Goal: Task Accomplishment & Management: Use online tool/utility

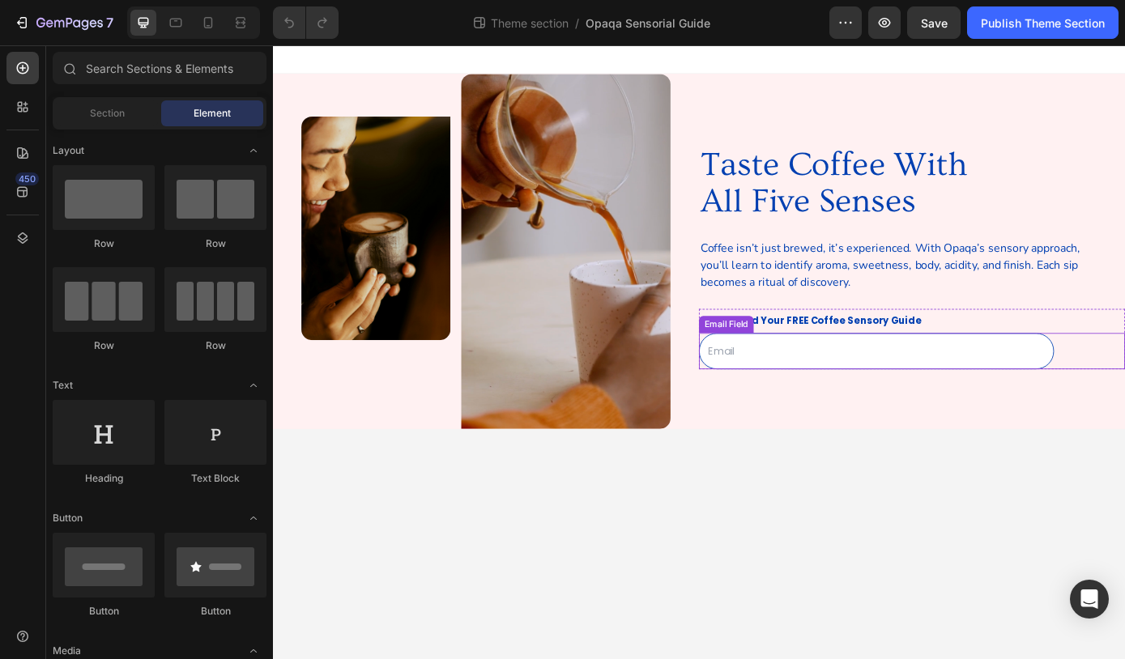
click at [1124, 404] on div "Email Field" at bounding box center [1002, 393] width 486 height 41
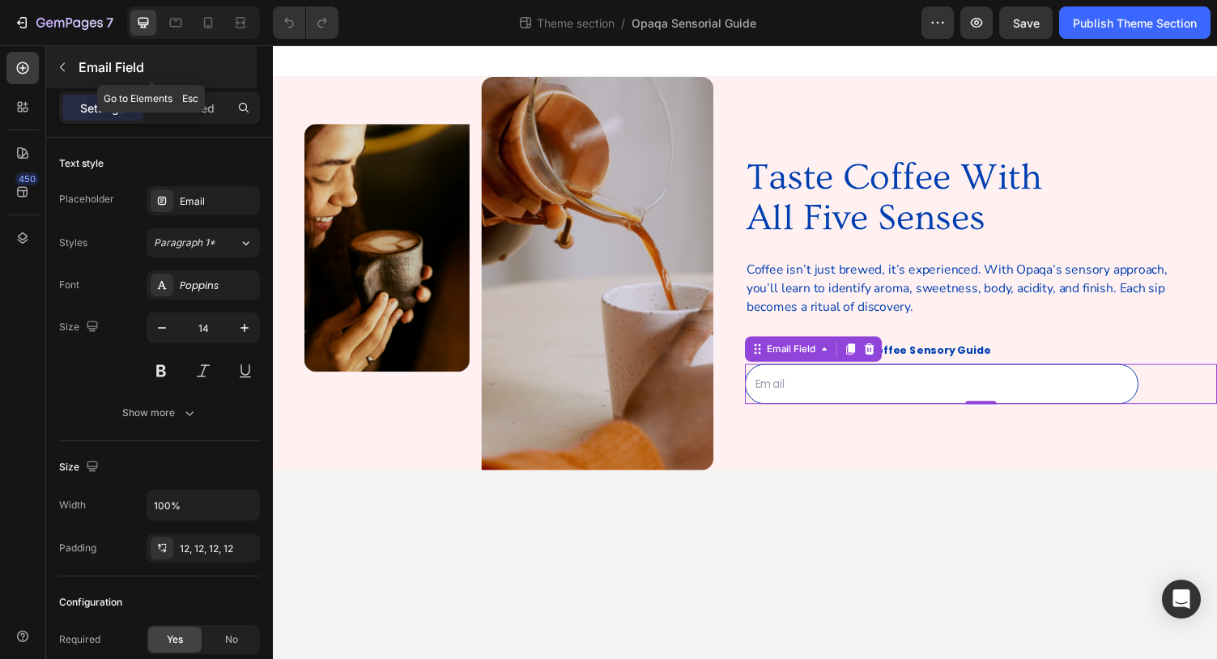
click at [66, 68] on icon "button" at bounding box center [62, 67] width 13 height 13
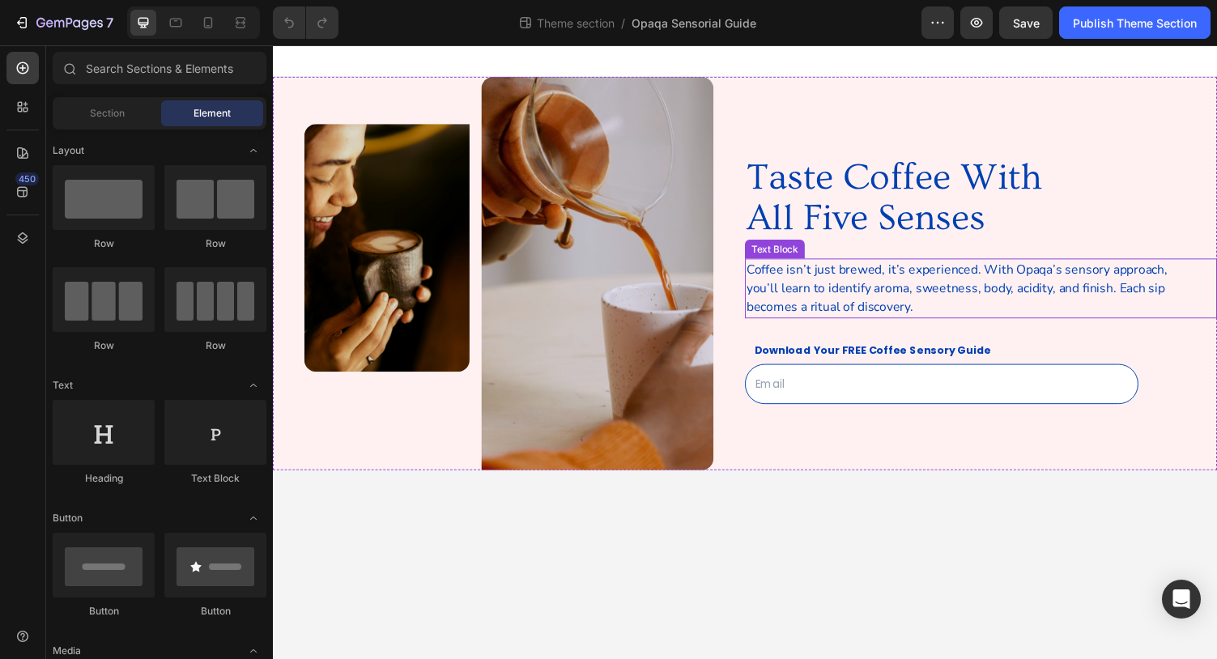
click at [868, 312] on p "Coffee isn’t just brewed, it’s experienced. With Opaqa’s sensory approach, you’…" at bounding box center [985, 295] width 450 height 58
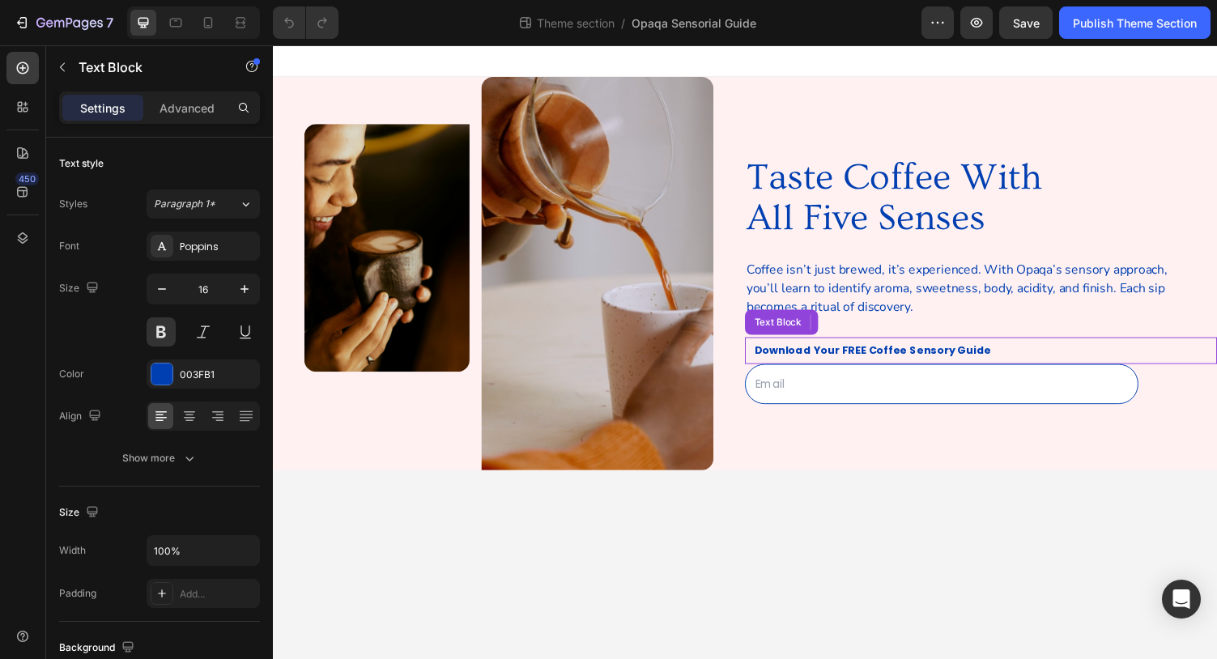
click at [1069, 368] on p "Download Your FREE Coffee Sensory Guide" at bounding box center [1001, 359] width 466 height 24
click at [1124, 397] on div "Email Field" at bounding box center [1002, 393] width 486 height 41
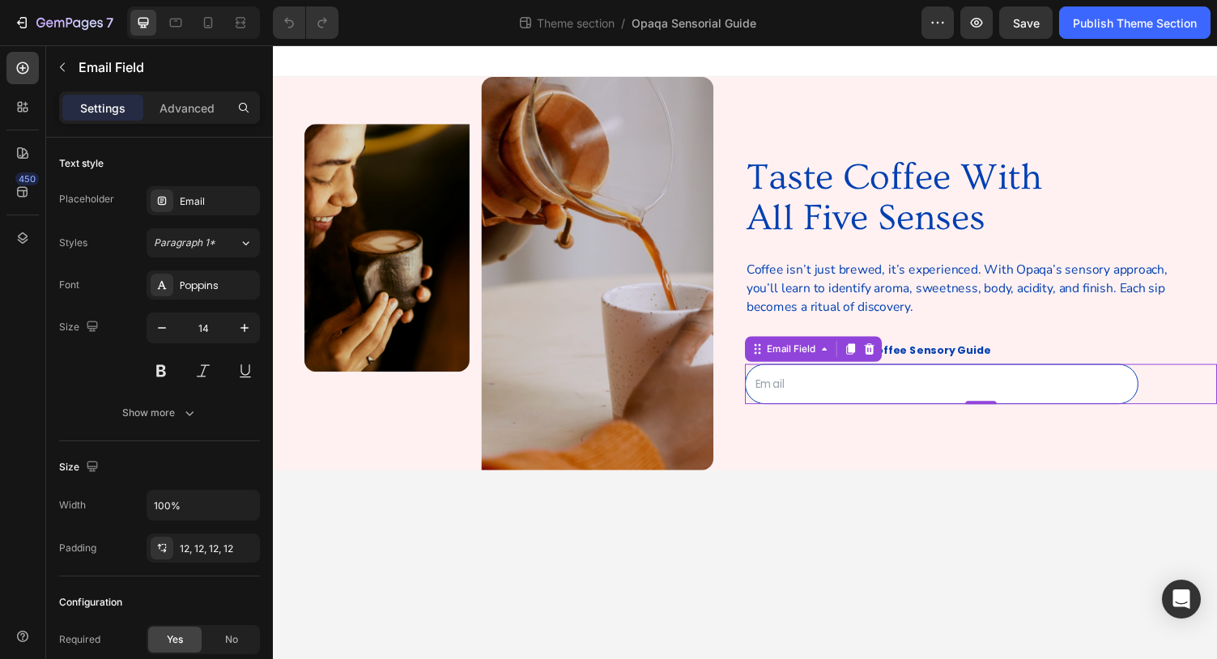
click at [1124, 397] on div "Email Field 0" at bounding box center [1002, 393] width 486 height 41
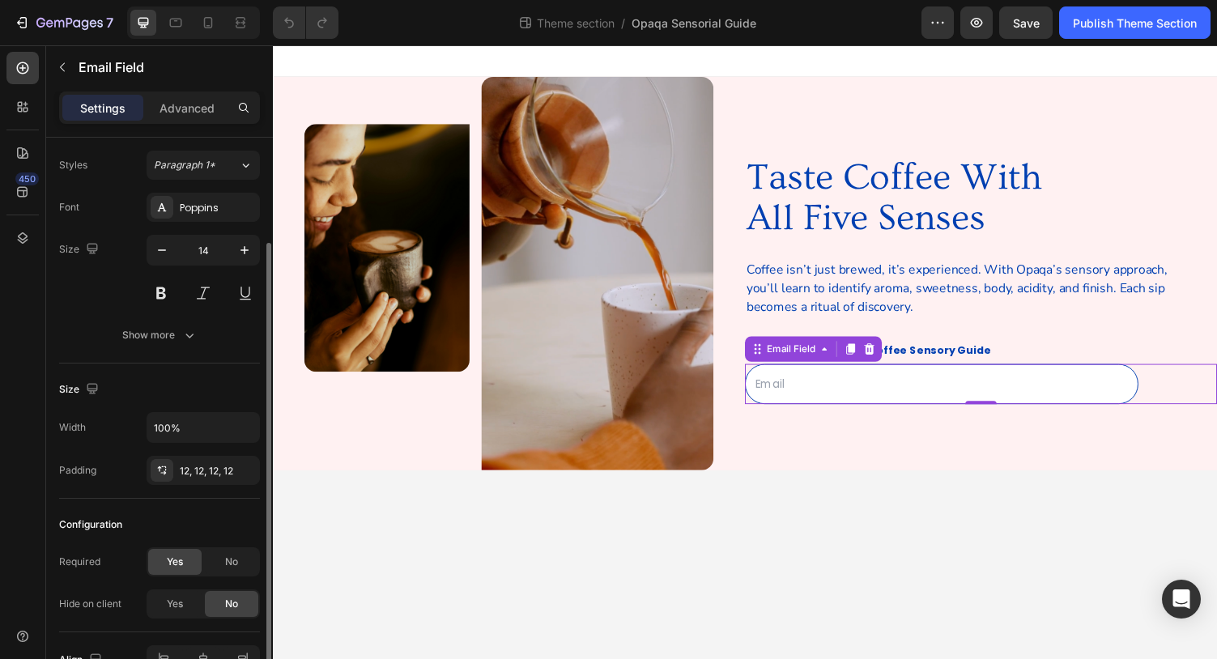
scroll to position [171, 0]
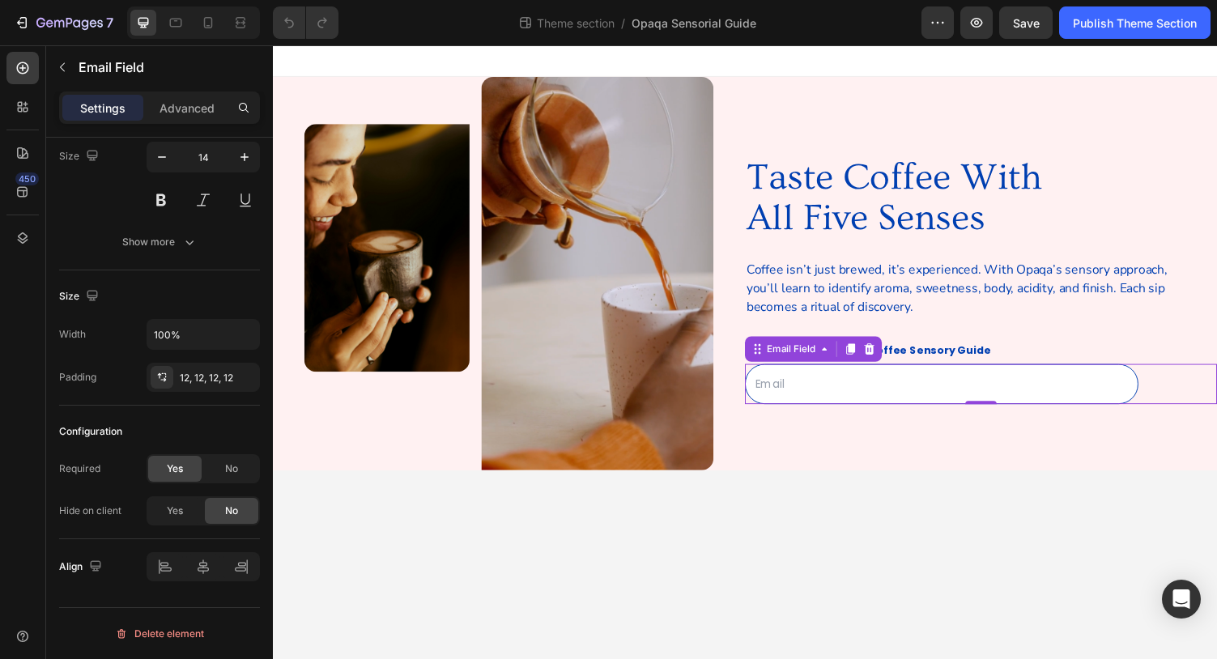
click at [1124, 392] on div "Email Field 0" at bounding box center [1002, 393] width 486 height 41
click at [981, 23] on icon "button" at bounding box center [977, 23] width 12 height 10
click at [23, 23] on icon "button" at bounding box center [22, 23] width 16 height 16
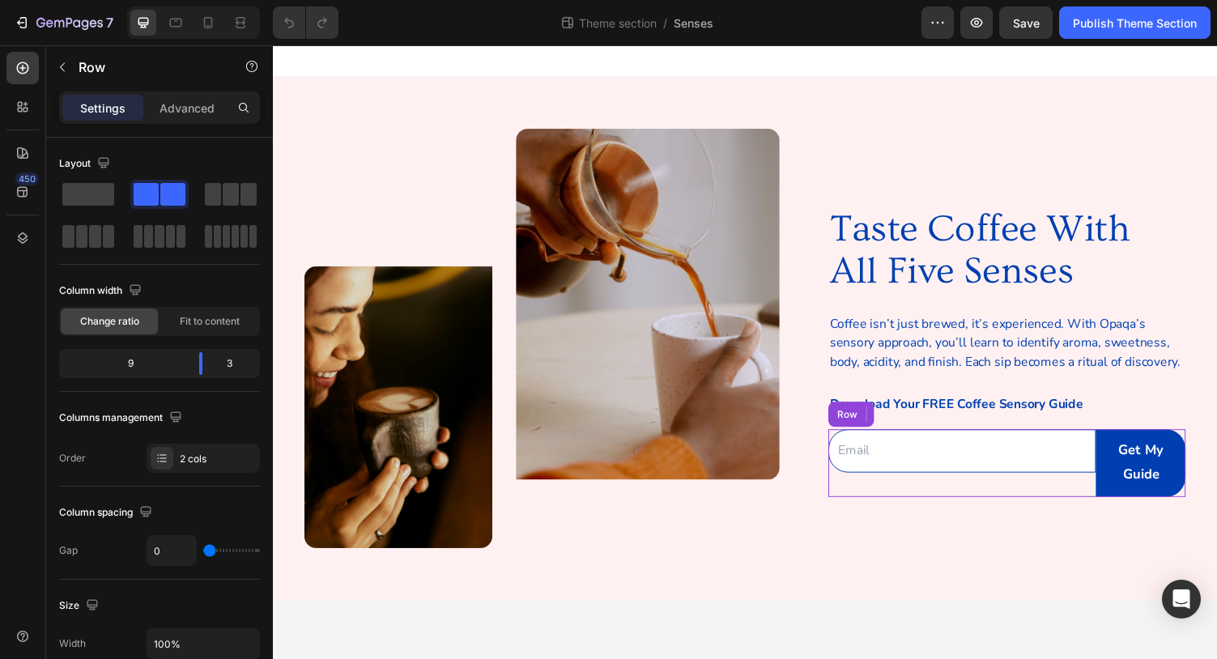
click at [865, 500] on div "Email Field" at bounding box center [982, 474] width 276 height 69
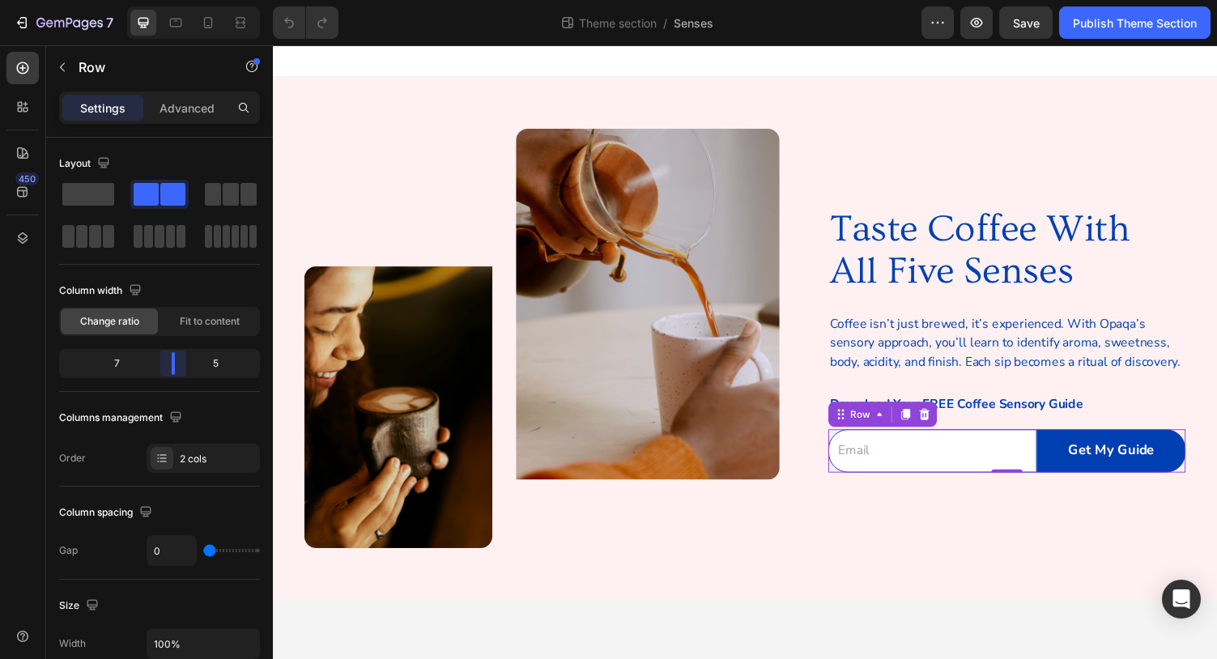
drag, startPoint x: 202, startPoint y: 366, endPoint x: 185, endPoint y: 367, distance: 17.0
click at [185, 0] on body "7 Theme section / Senses Preview Save Publish Theme Section 450 Sections(18) El…" at bounding box center [608, 0] width 1217 height 0
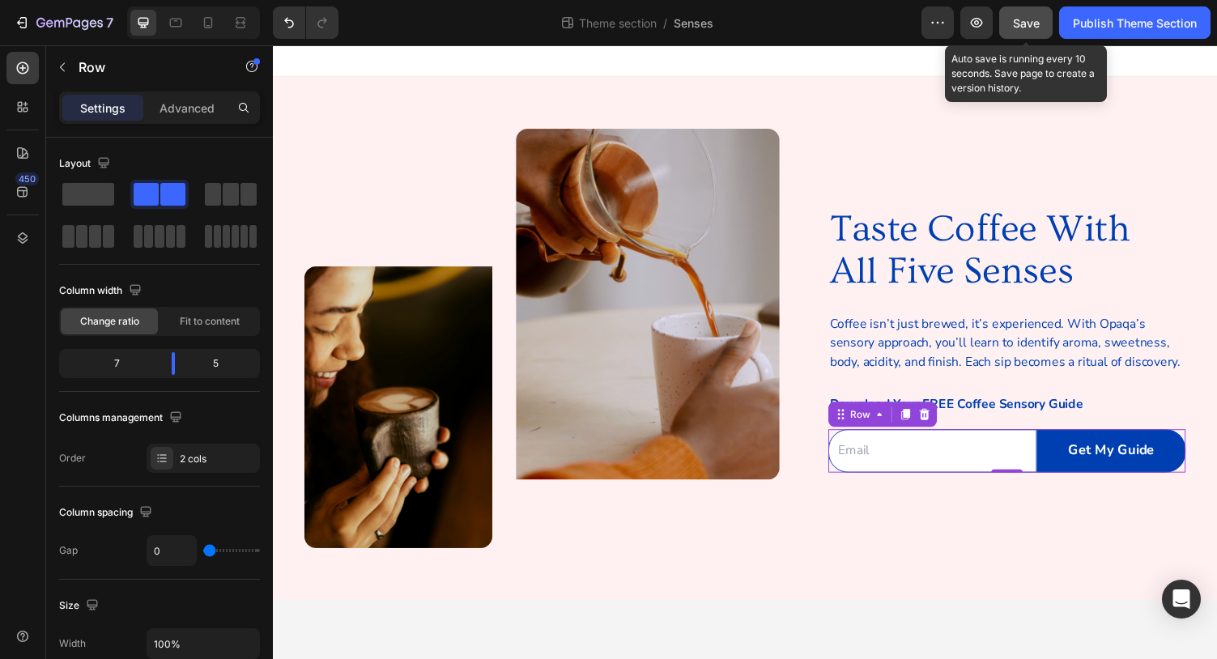
click at [1016, 27] on span "Save" at bounding box center [1026, 23] width 27 height 14
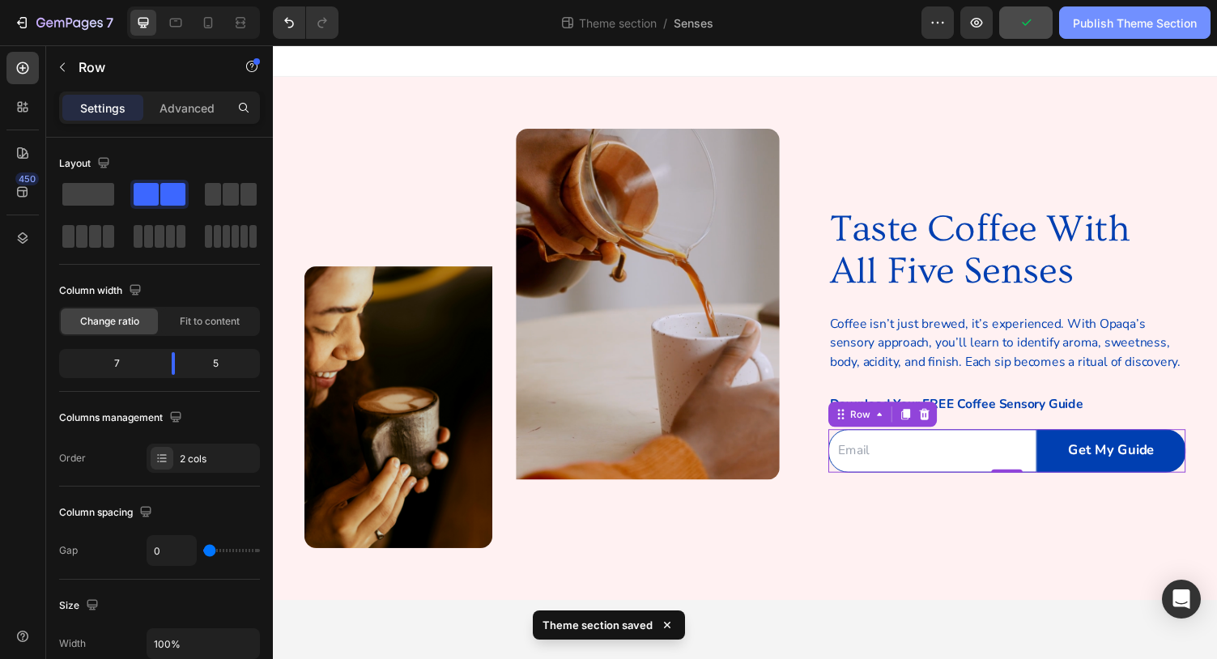
click at [1128, 35] on button "Publish Theme Section" at bounding box center [1134, 22] width 151 height 32
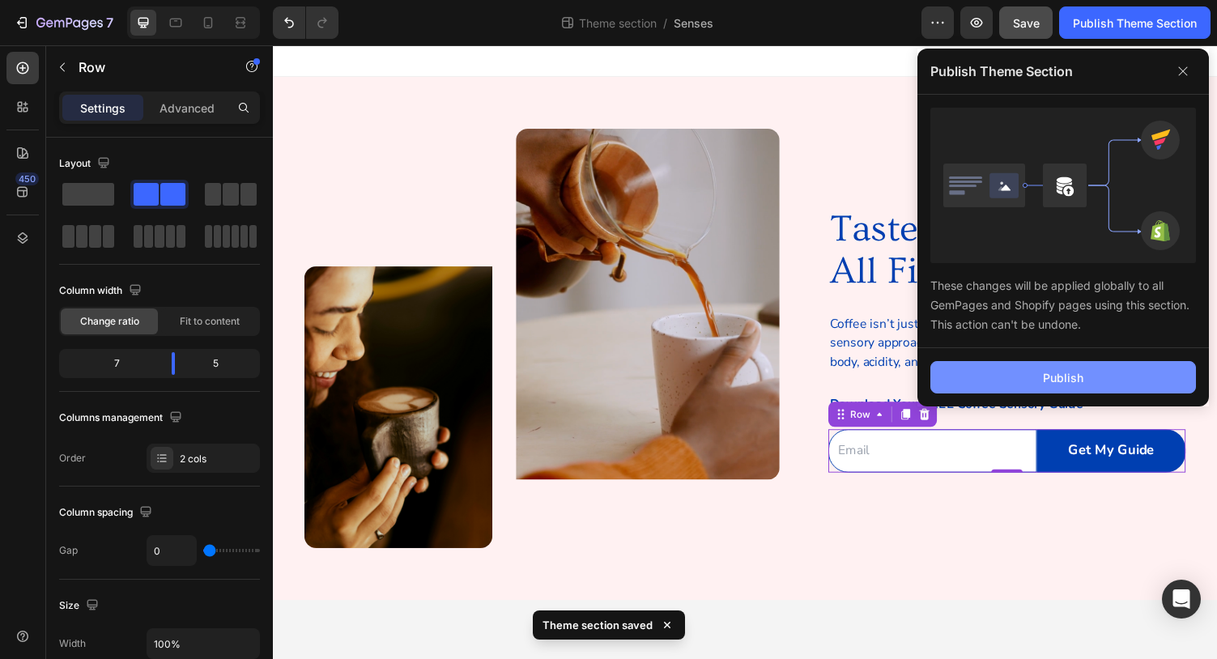
click at [1070, 376] on div "Publish" at bounding box center [1063, 377] width 40 height 17
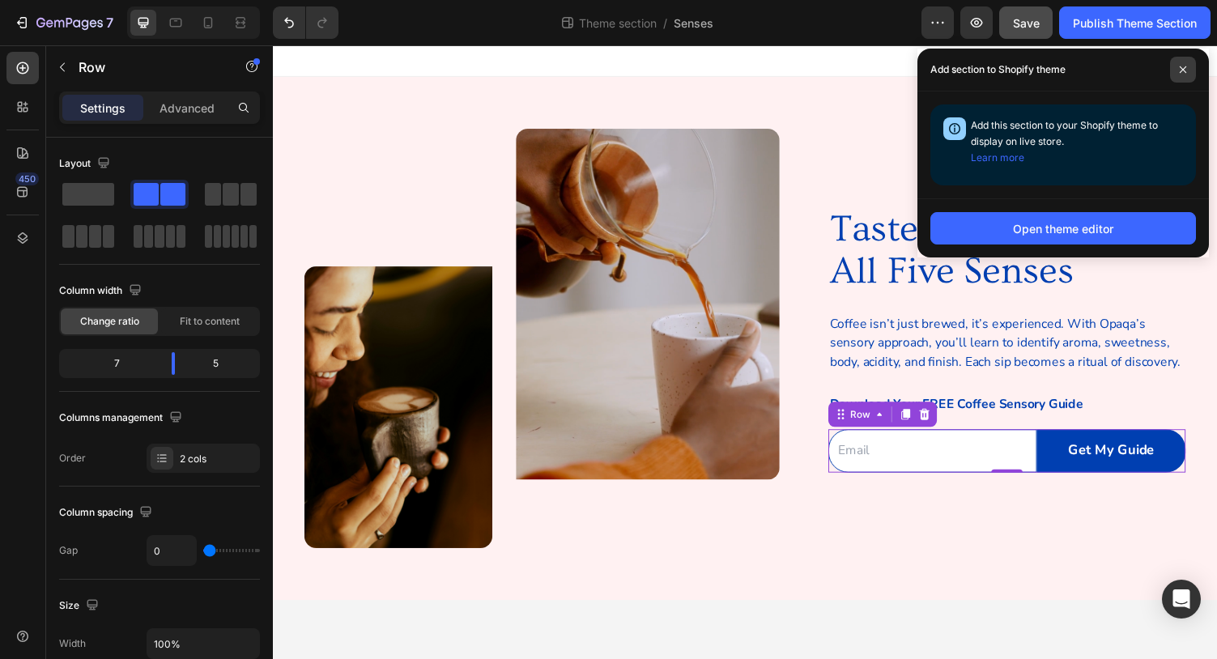
click at [1187, 73] on span at bounding box center [1183, 70] width 26 height 26
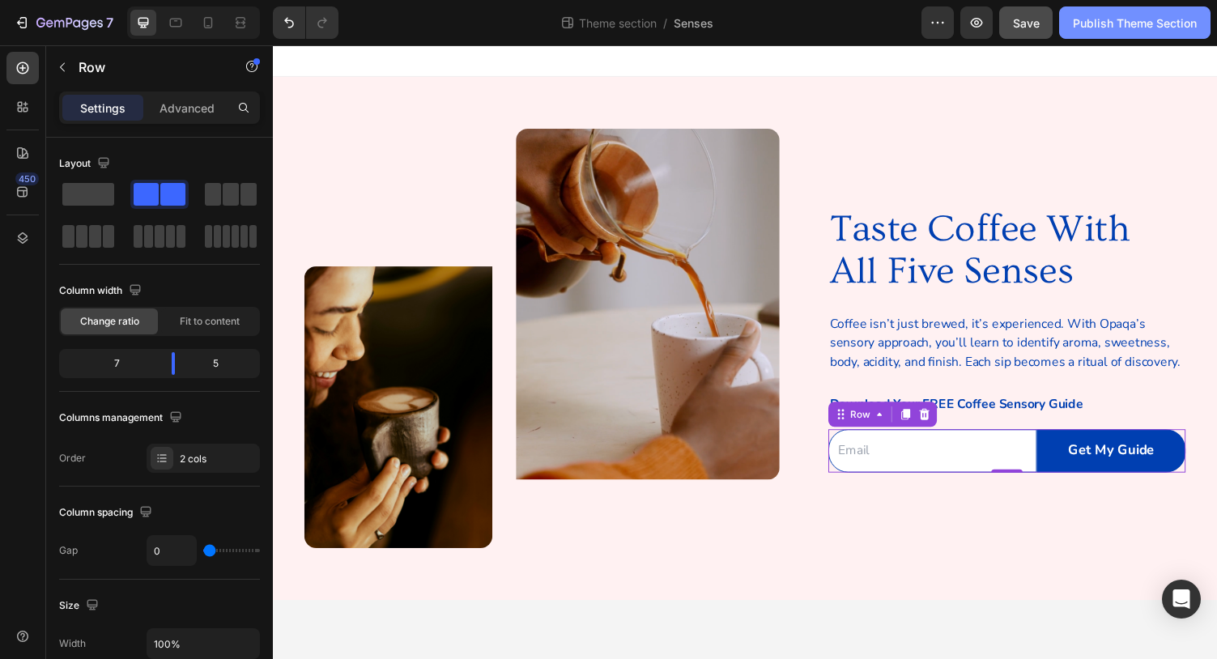
click at [1142, 23] on div "Publish Theme Section" at bounding box center [1135, 23] width 124 height 17
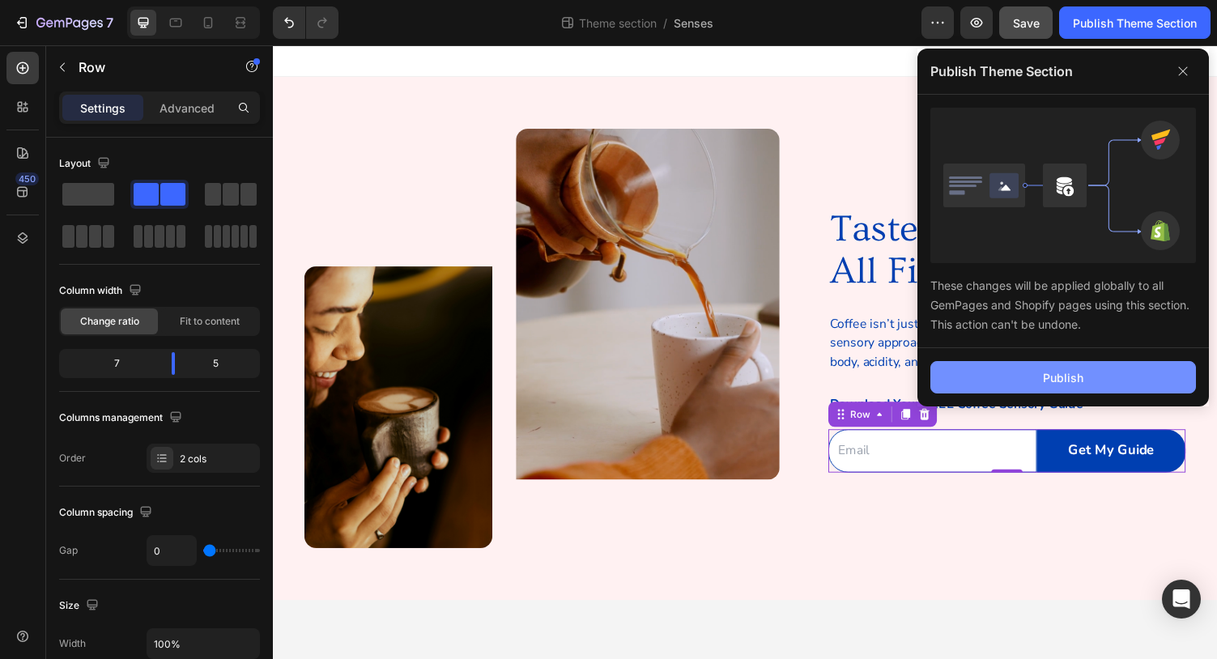
click at [1084, 381] on button "Publish" at bounding box center [1063, 377] width 266 height 32
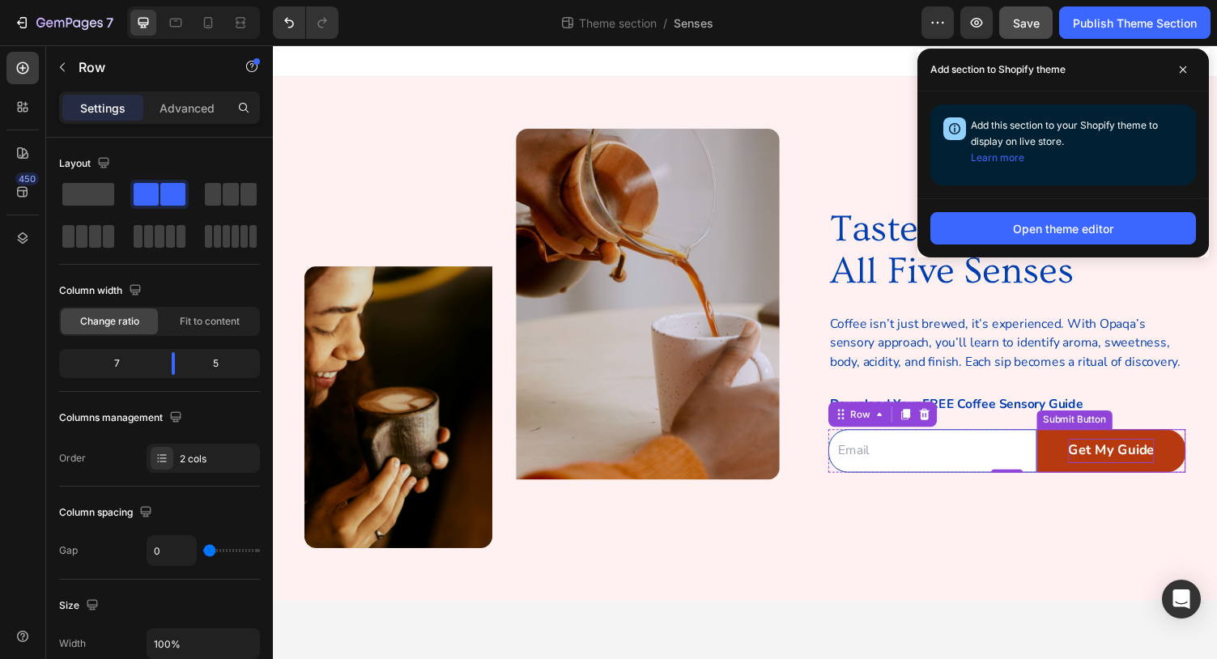
click at [1174, 465] on div "Get My Guide" at bounding box center [1135, 462] width 88 height 25
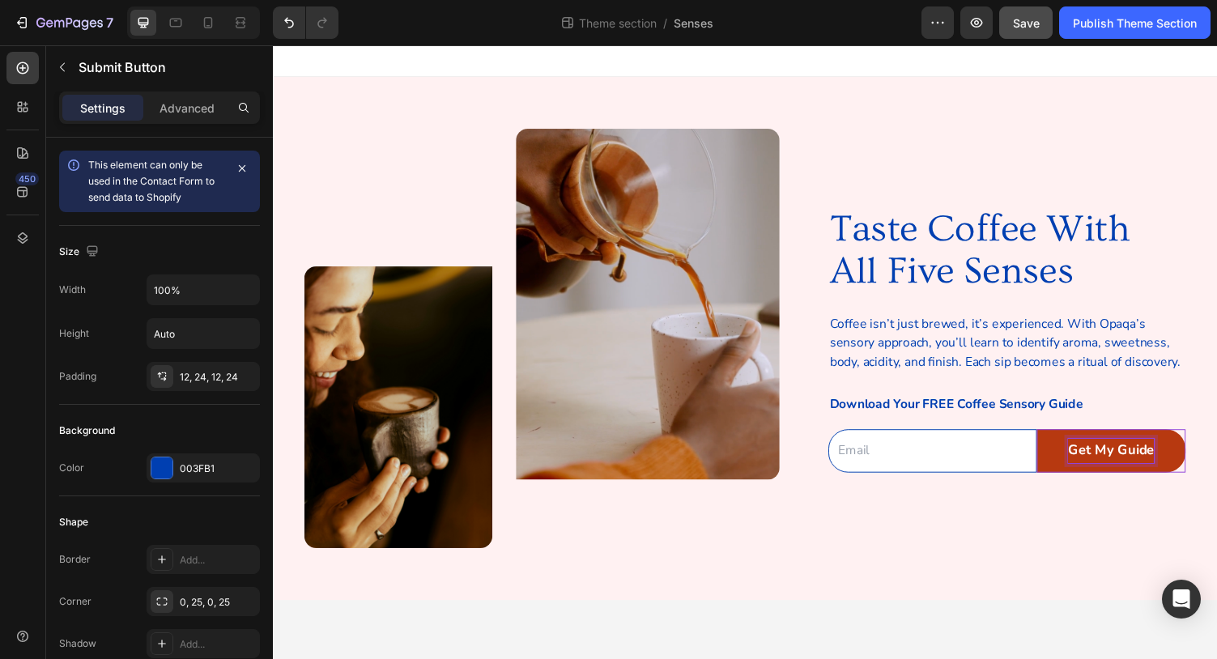
click at [1177, 457] on p "Get My Guide" at bounding box center [1135, 462] width 88 height 25
click at [1135, 461] on button "Get My Guide" at bounding box center [1135, 462] width 153 height 45
click at [989, 495] on div "Email Field" at bounding box center [951, 474] width 215 height 69
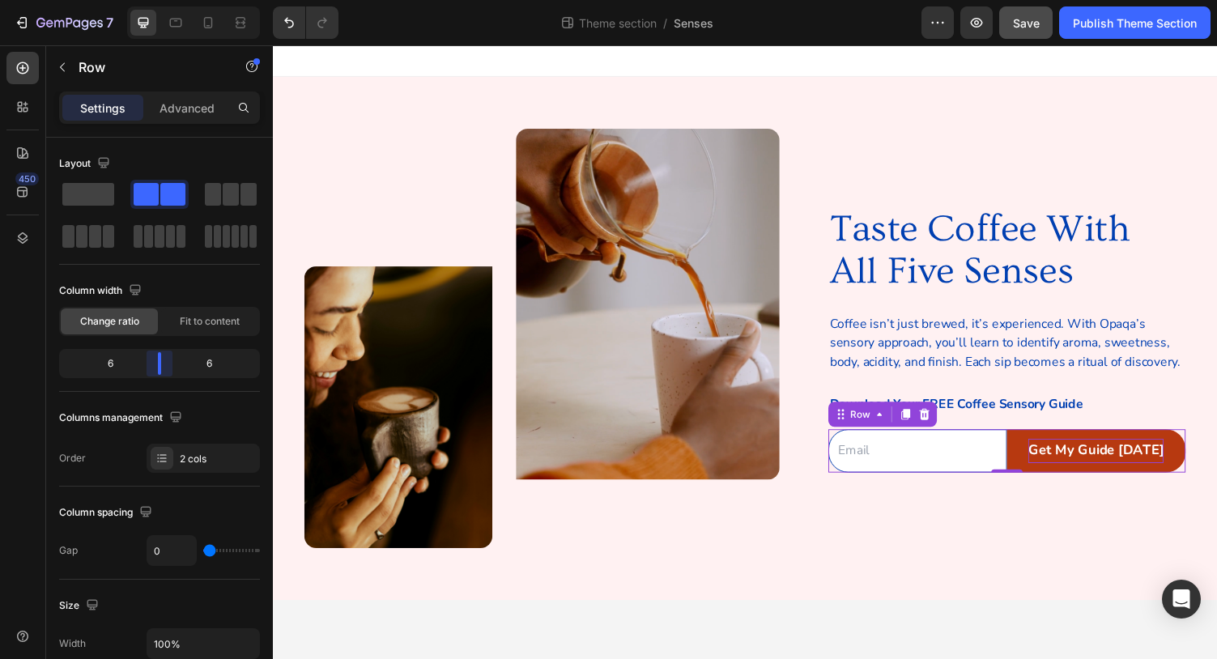
click at [168, 0] on body "7 Theme section / Senses Preview Save Publish Theme Section 450 Sections(18) El…" at bounding box center [608, 0] width 1217 height 0
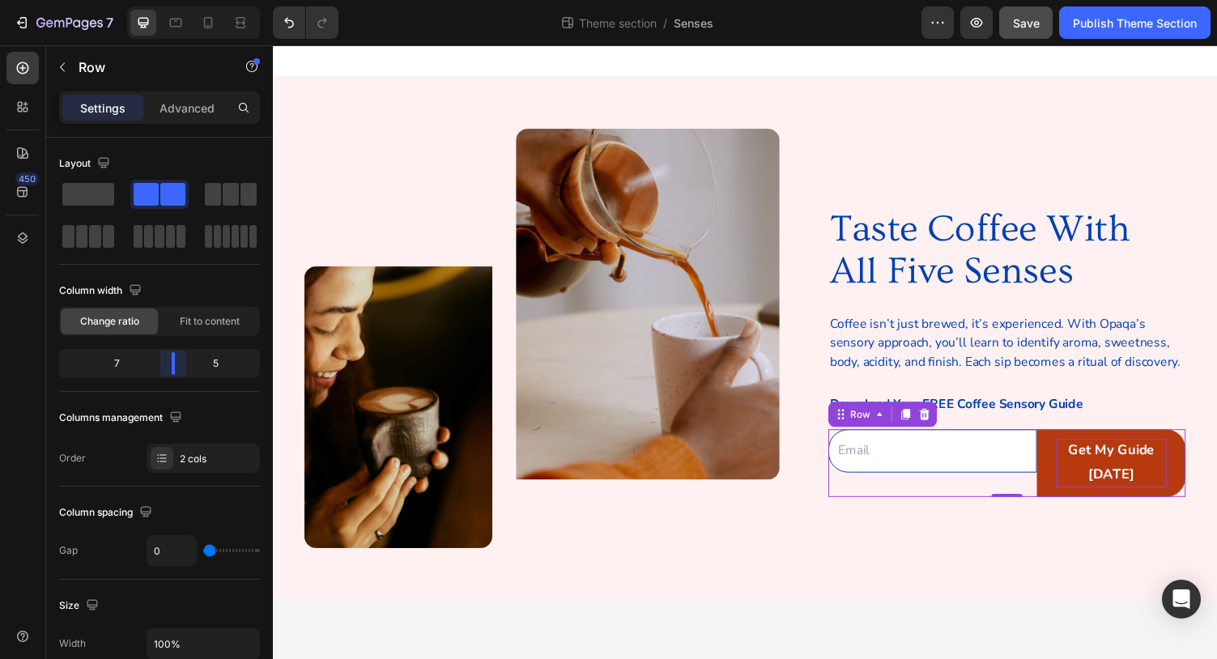
drag, startPoint x: 163, startPoint y: 366, endPoint x: 177, endPoint y: 365, distance: 14.6
click at [177, 0] on body "7 Theme section / Senses Preview Save Publish Theme Section 450 Sections(18) El…" at bounding box center [608, 0] width 1217 height 0
click at [1101, 462] on p "Get My Guide Today" at bounding box center [1135, 474] width 114 height 49
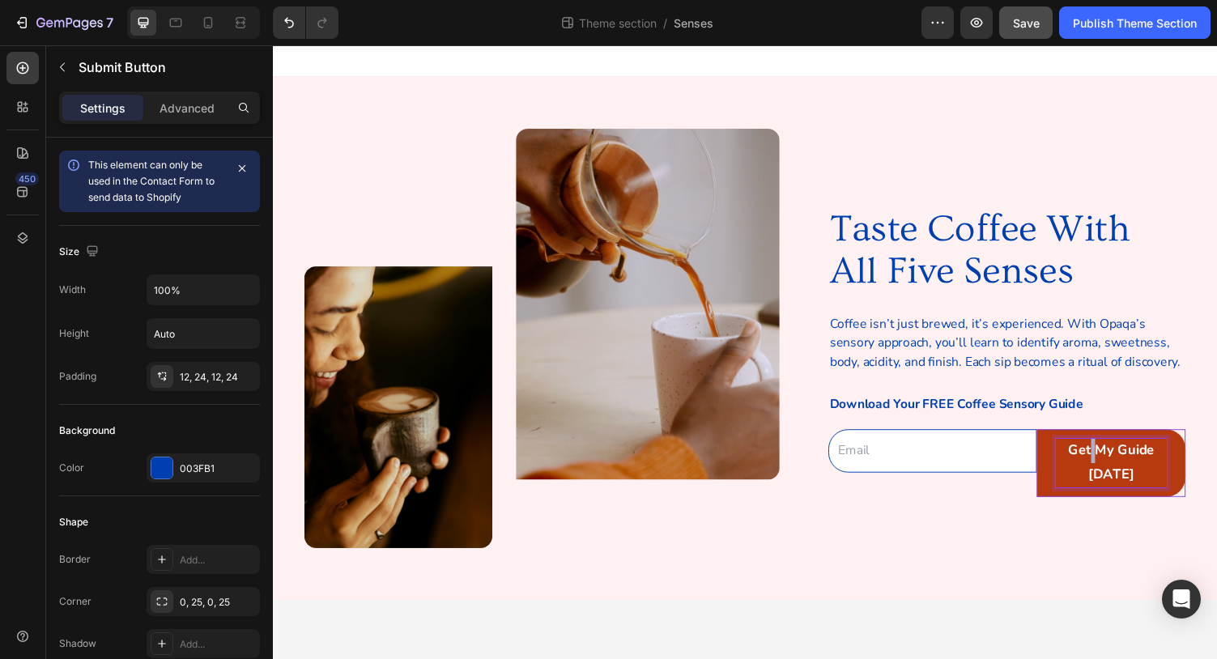
click at [1111, 462] on p "Get My Guide Today" at bounding box center [1135, 474] width 114 height 49
drag, startPoint x: 1095, startPoint y: 461, endPoint x: 1154, endPoint y: 485, distance: 63.9
click at [1154, 485] on p "Get My Guide Today" at bounding box center [1135, 474] width 114 height 49
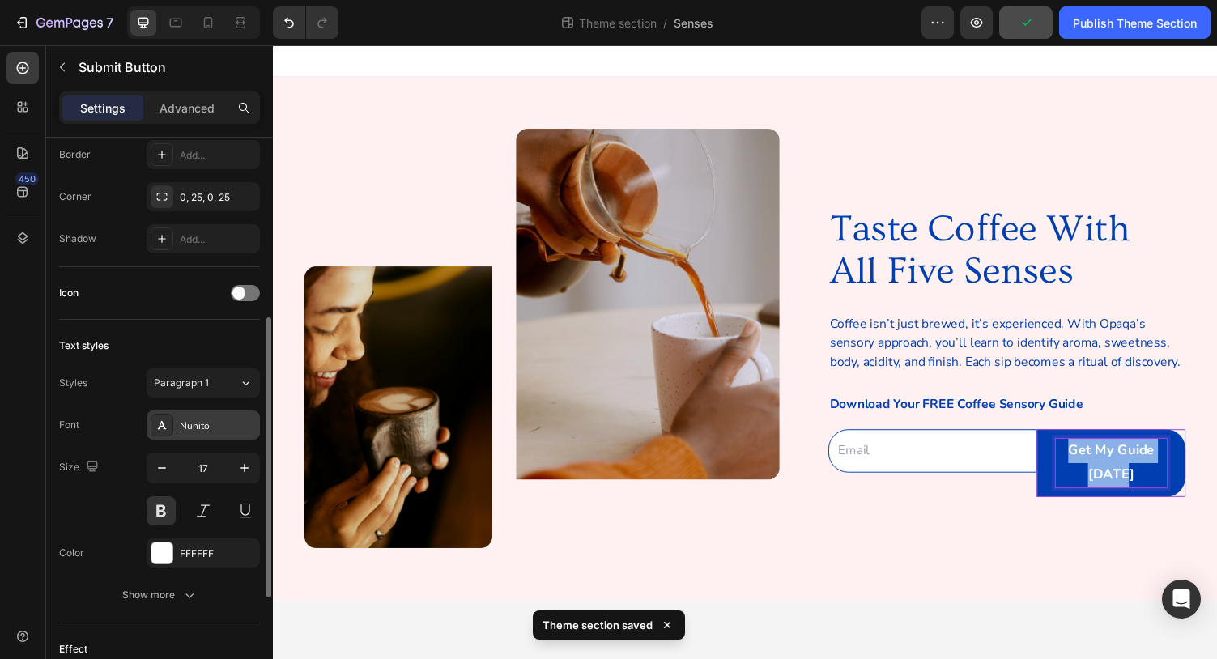
scroll to position [430, 0]
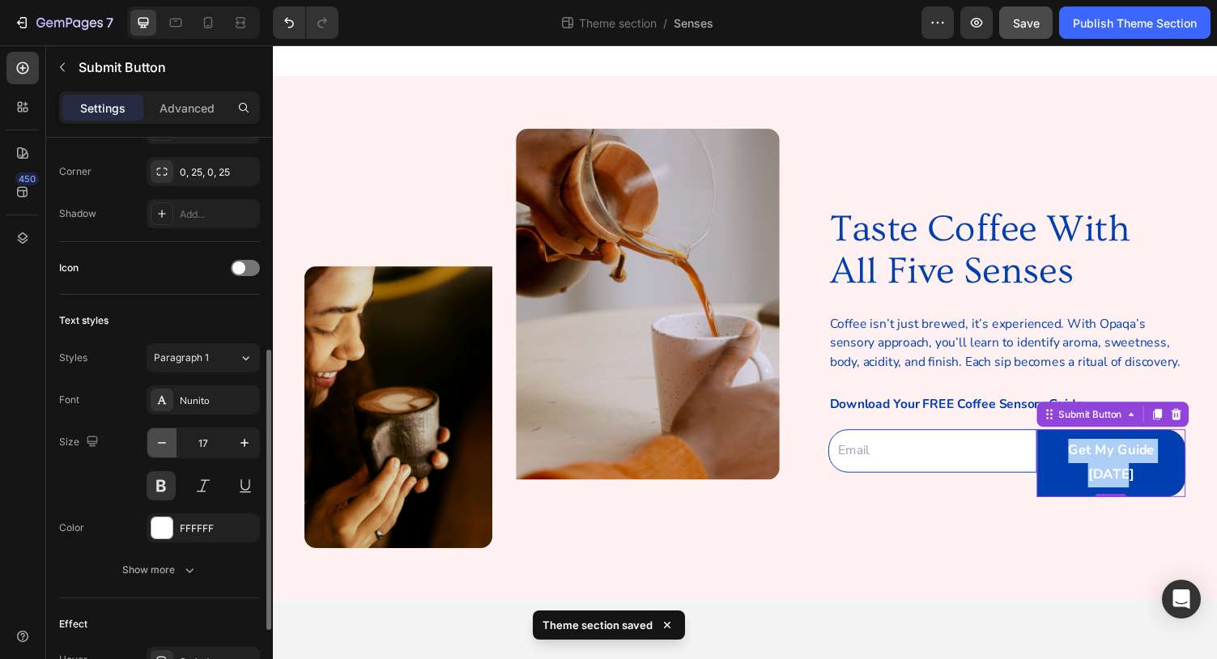
click at [164, 440] on icon "button" at bounding box center [162, 443] width 16 height 16
type input "15"
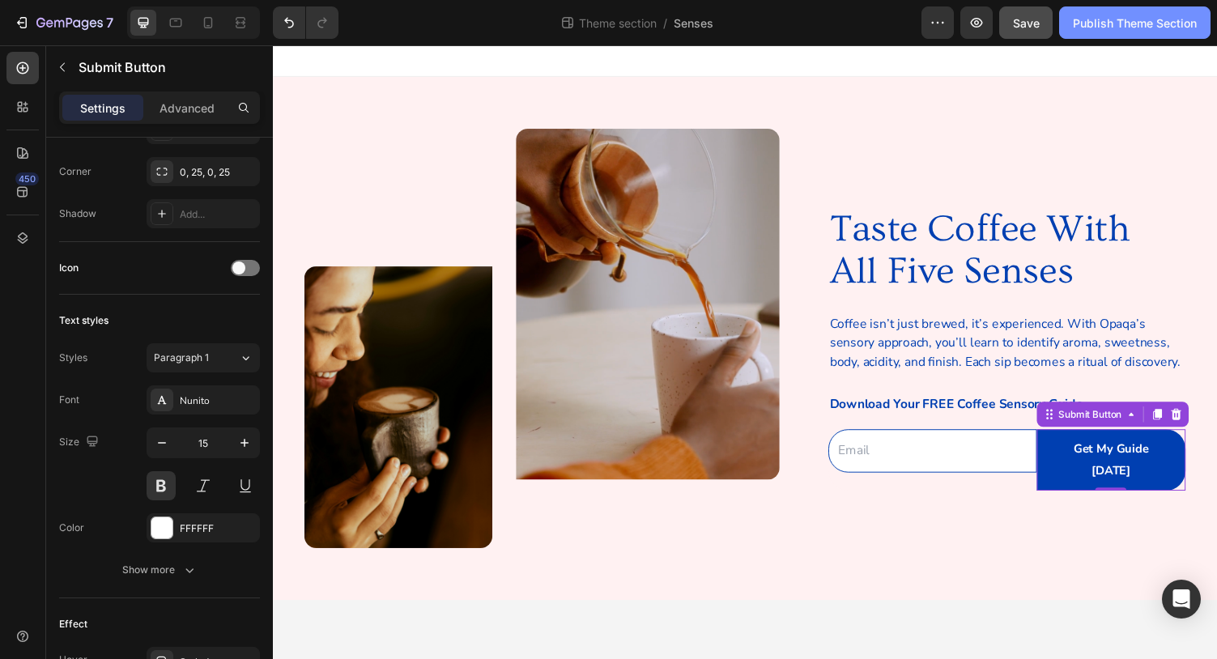
click at [1121, 28] on div "Publish Theme Section" at bounding box center [1135, 23] width 124 height 17
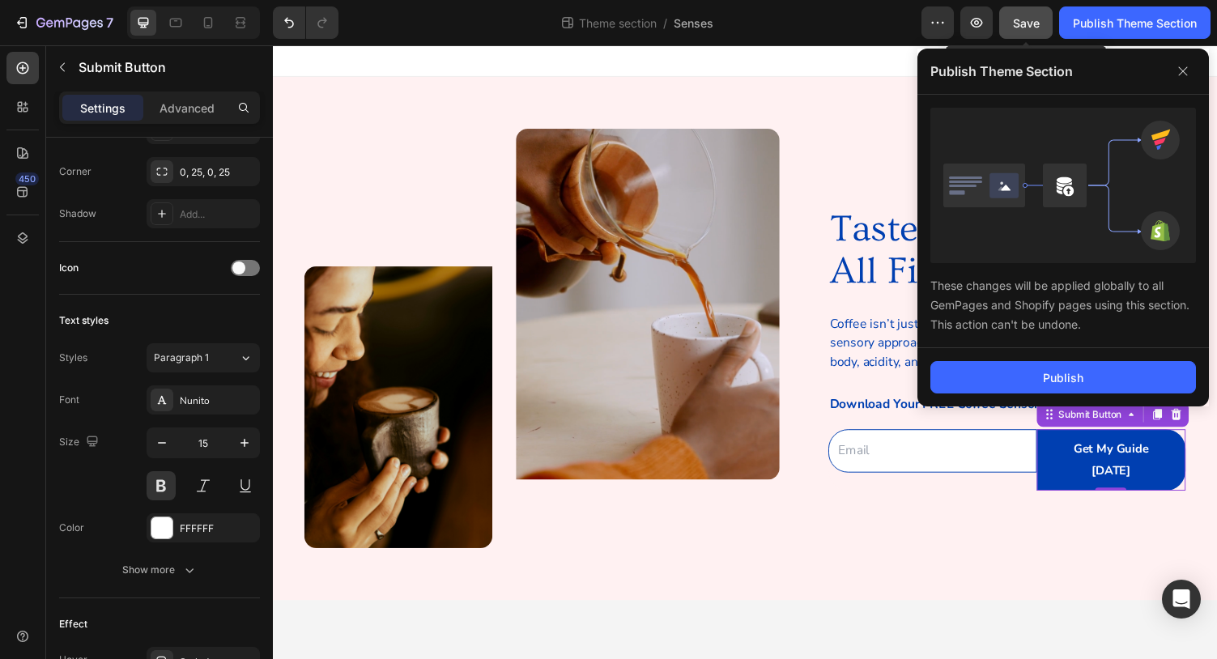
click at [1018, 23] on span "Save" at bounding box center [1026, 23] width 27 height 14
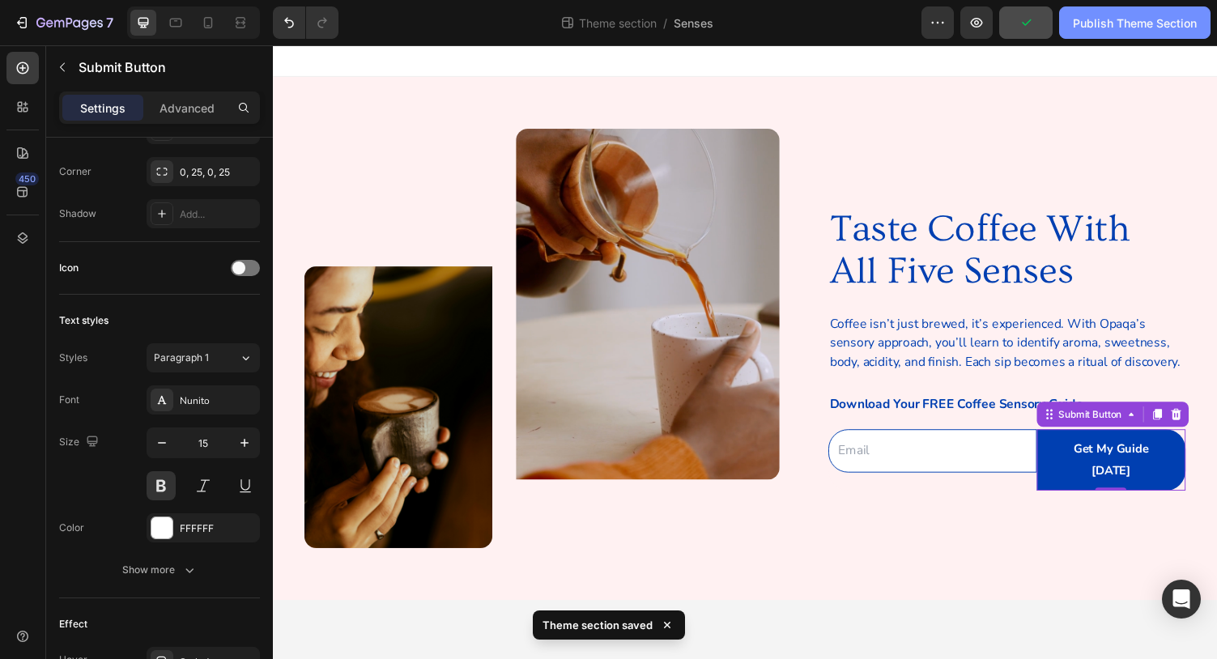
click at [1145, 32] on button "Publish Theme Section" at bounding box center [1134, 22] width 151 height 32
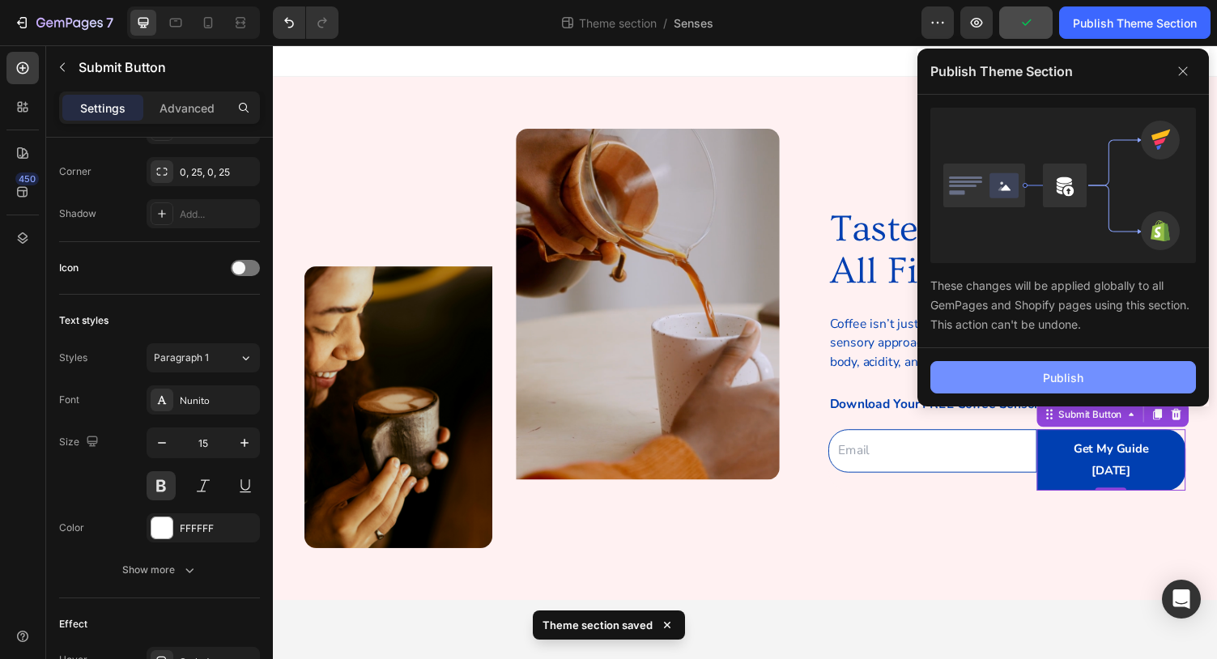
click at [1062, 381] on div "Publish" at bounding box center [1063, 377] width 40 height 17
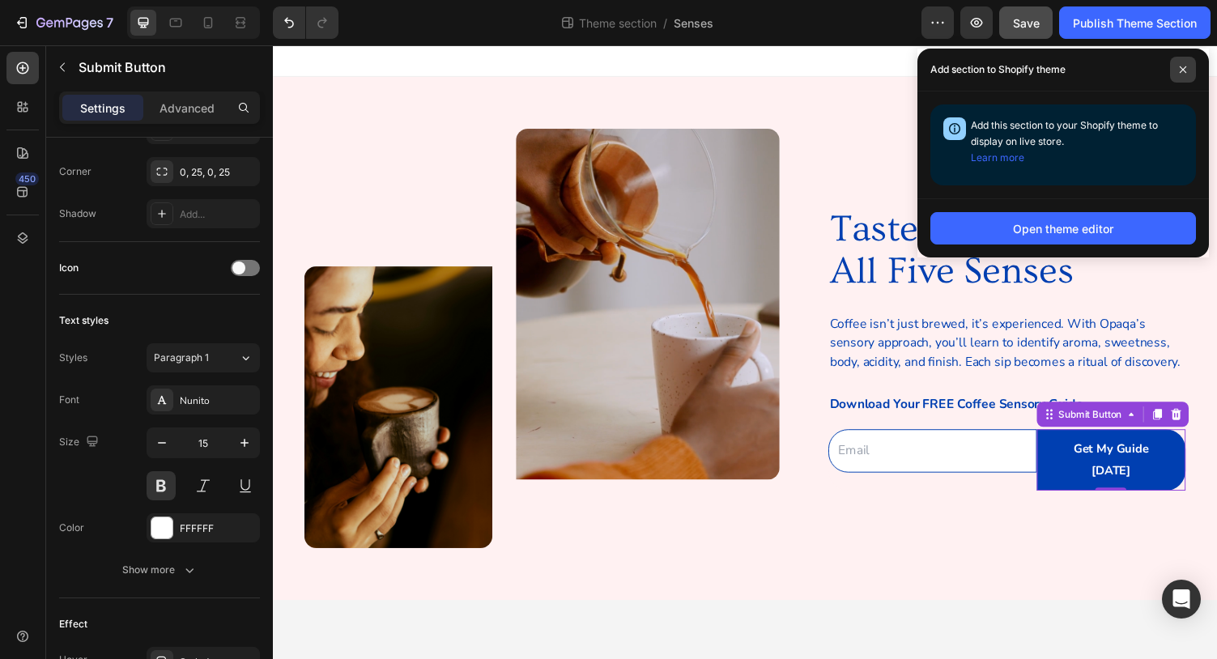
click at [1187, 66] on span at bounding box center [1183, 70] width 26 height 26
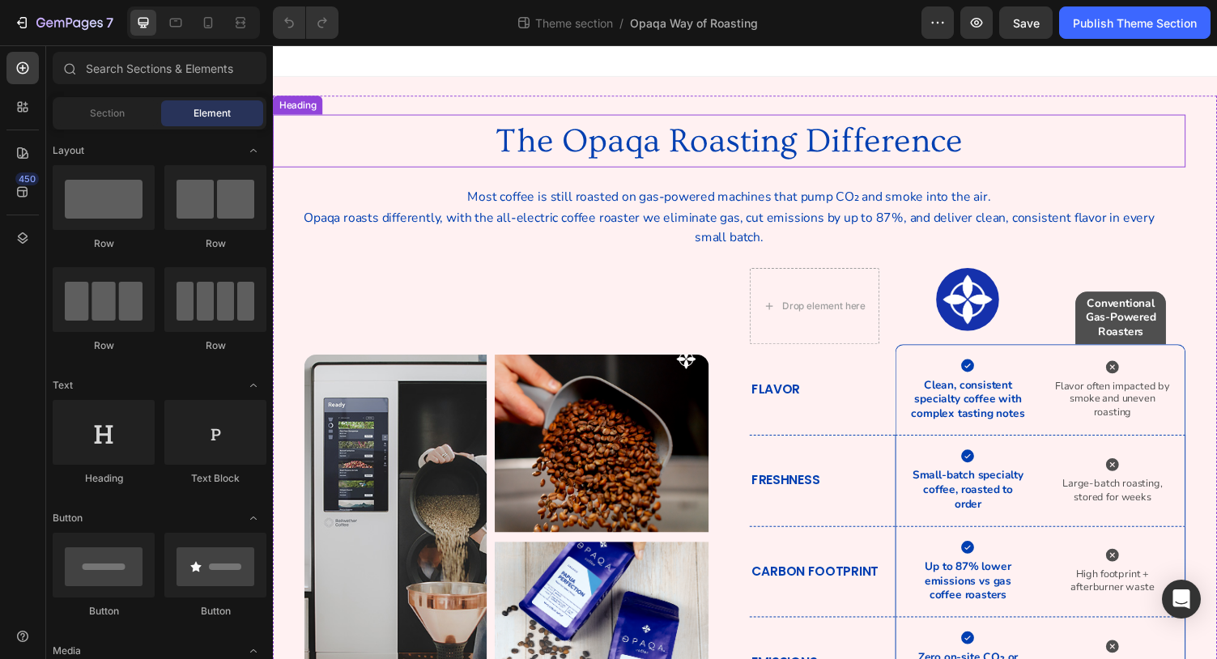
click at [708, 145] on span "The Opaqa Roasting Difference" at bounding box center [743, 144] width 480 height 39
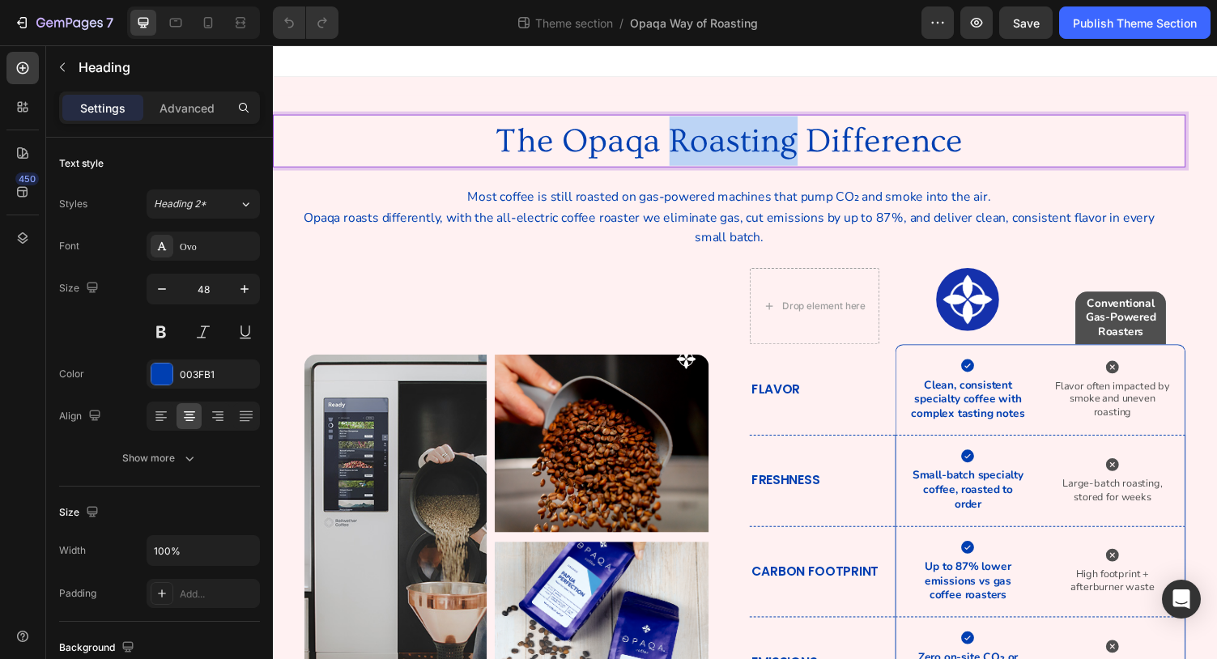
click at [708, 145] on span "The Opaqa Roasting Difference" at bounding box center [743, 144] width 480 height 39
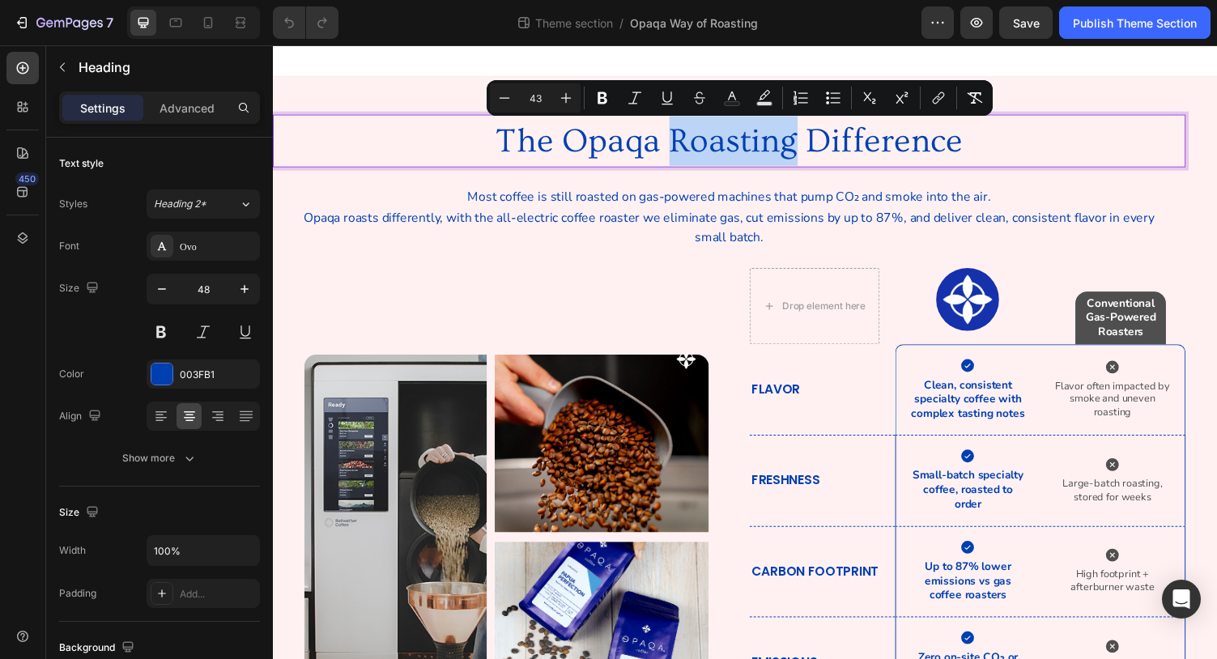
click at [712, 145] on span "The Opaqa Roasting Difference" at bounding box center [743, 144] width 480 height 39
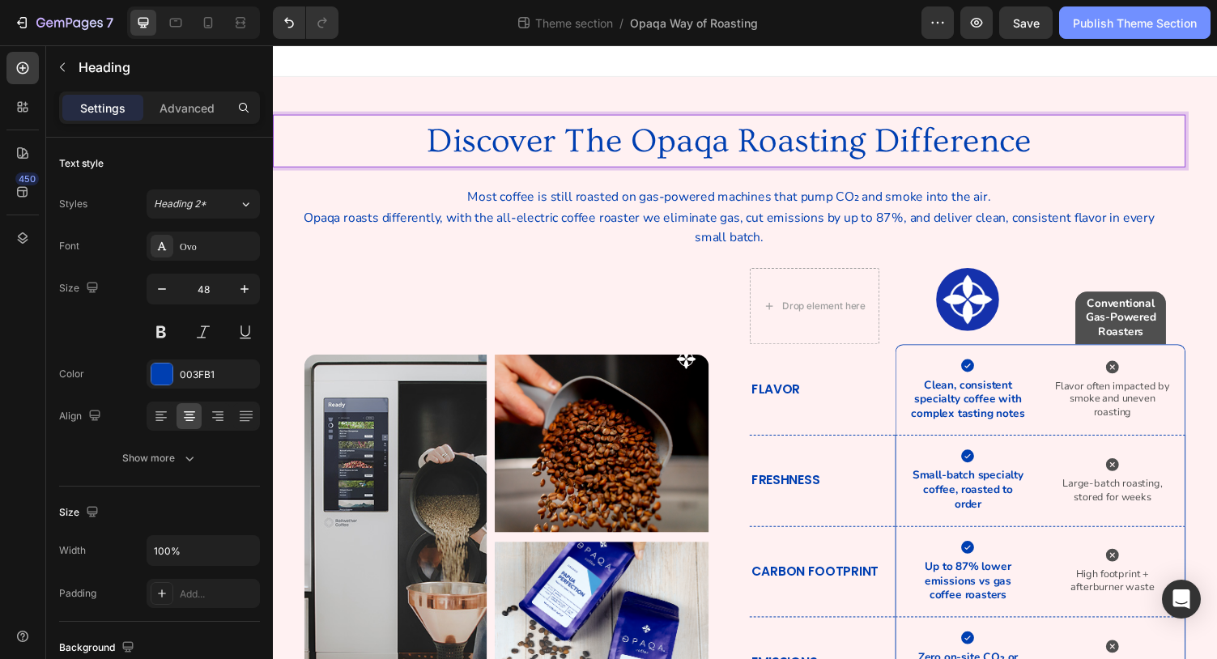
click at [1112, 29] on div "Publish Theme Section" at bounding box center [1135, 23] width 124 height 17
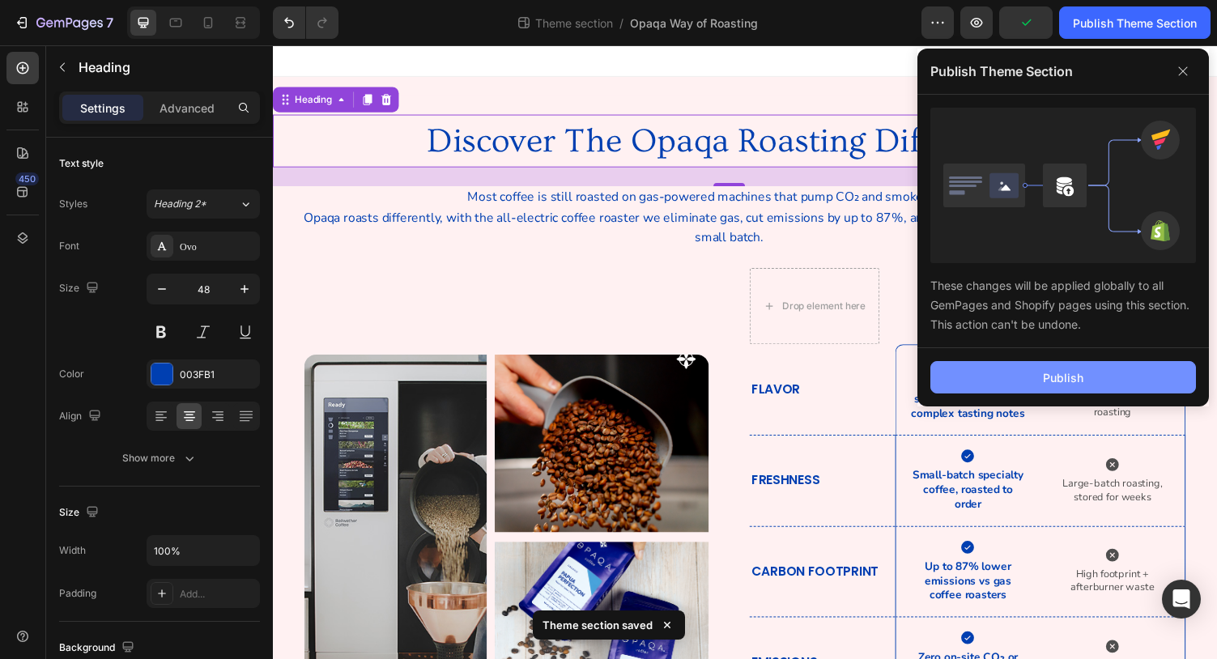
click at [1049, 382] on div "Publish" at bounding box center [1063, 377] width 40 height 17
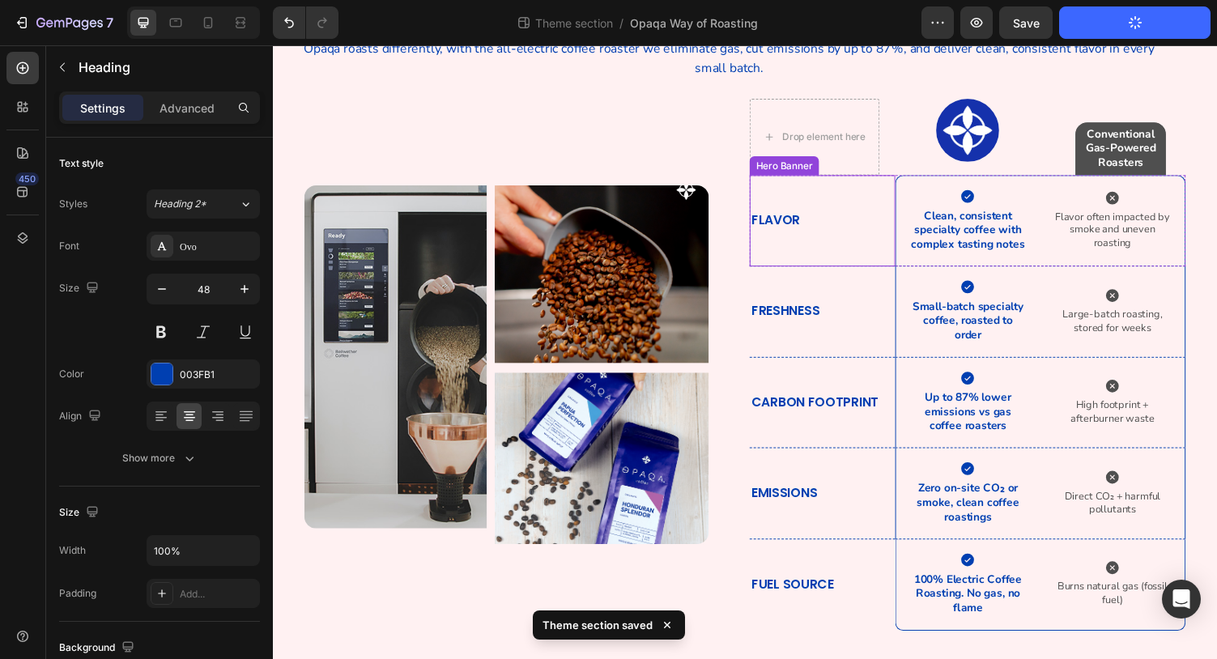
scroll to position [173, 0]
